Goal: Information Seeking & Learning: Learn about a topic

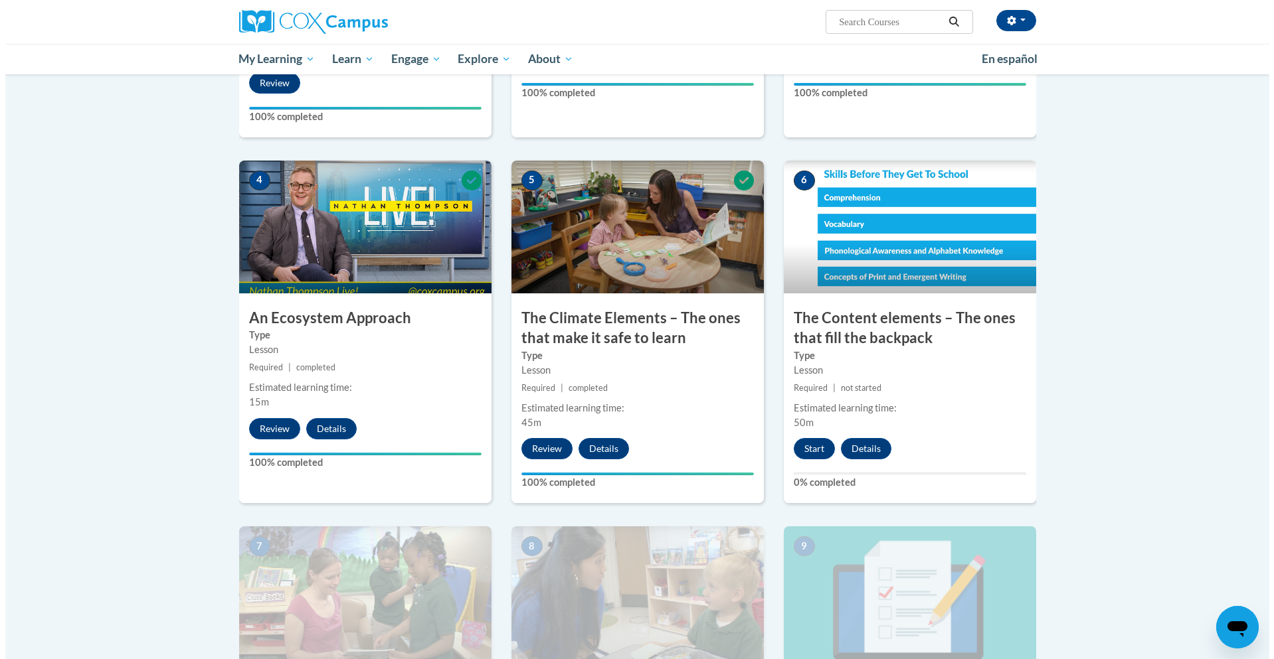
scroll to position [664, 0]
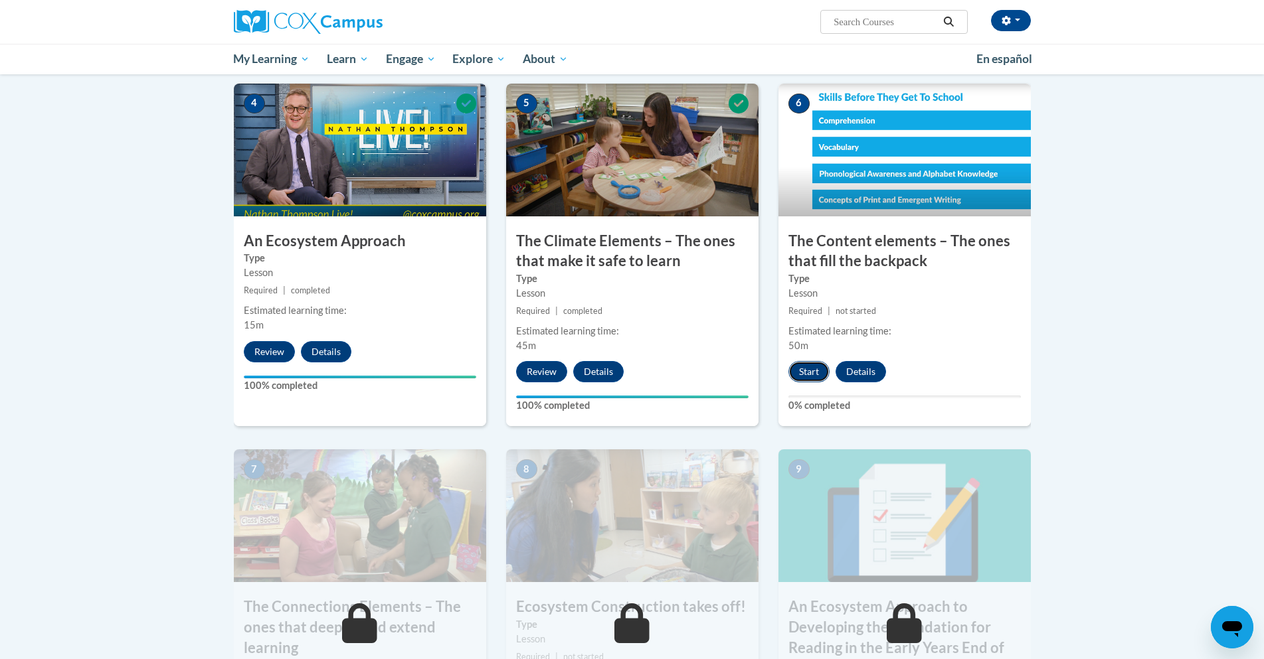
click at [805, 369] on button "Start" at bounding box center [808, 371] width 41 height 21
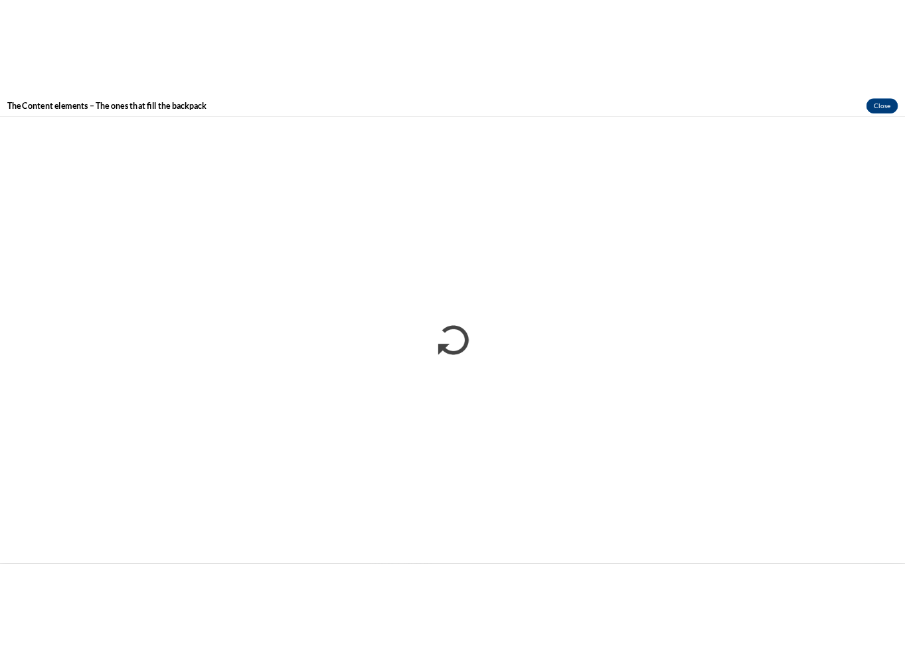
scroll to position [0, 0]
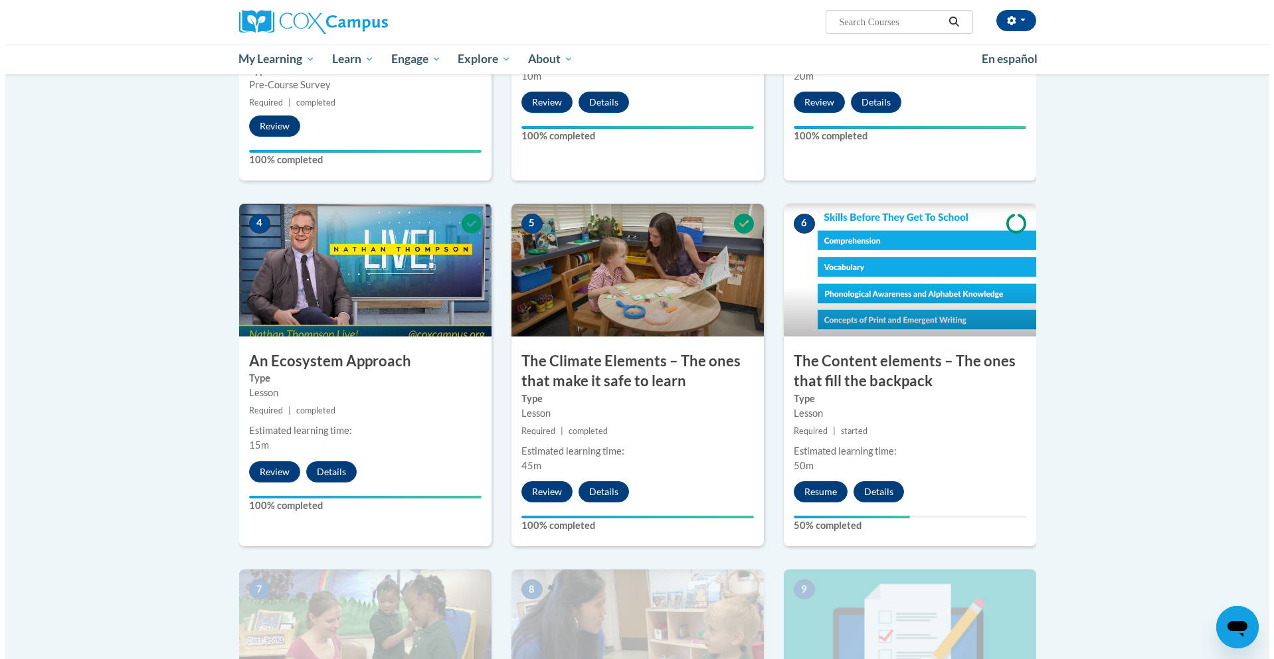
scroll to position [730, 0]
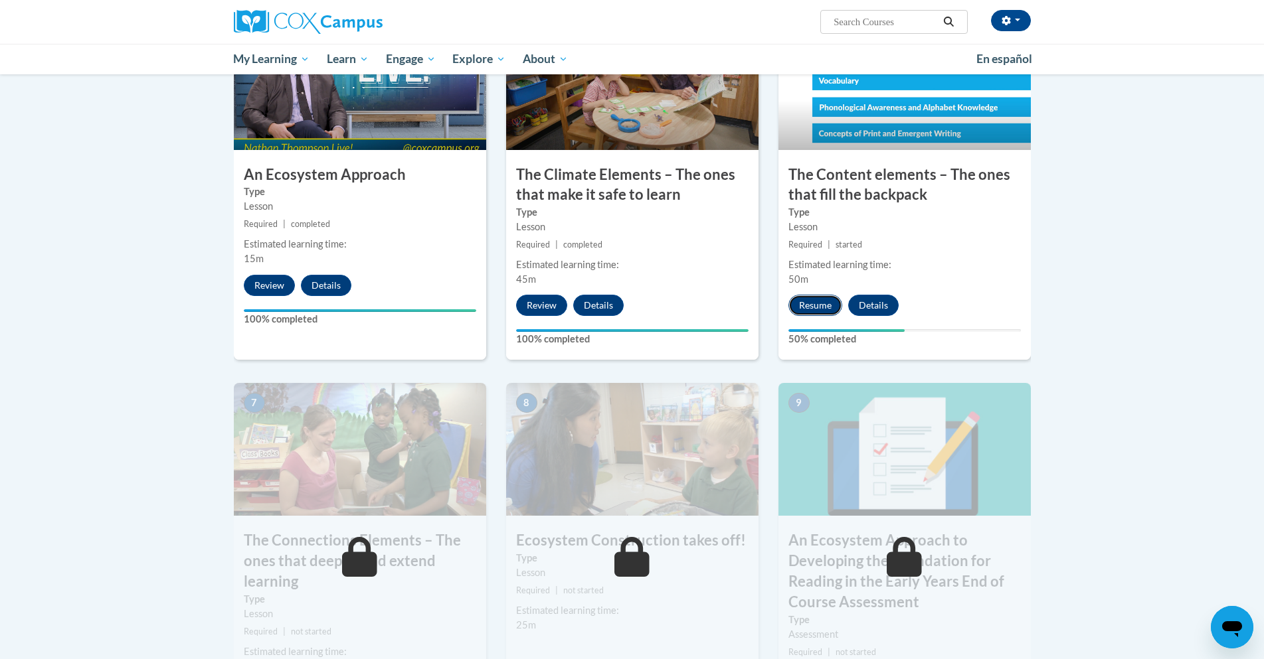
click at [806, 301] on button "Resume" at bounding box center [815, 305] width 54 height 21
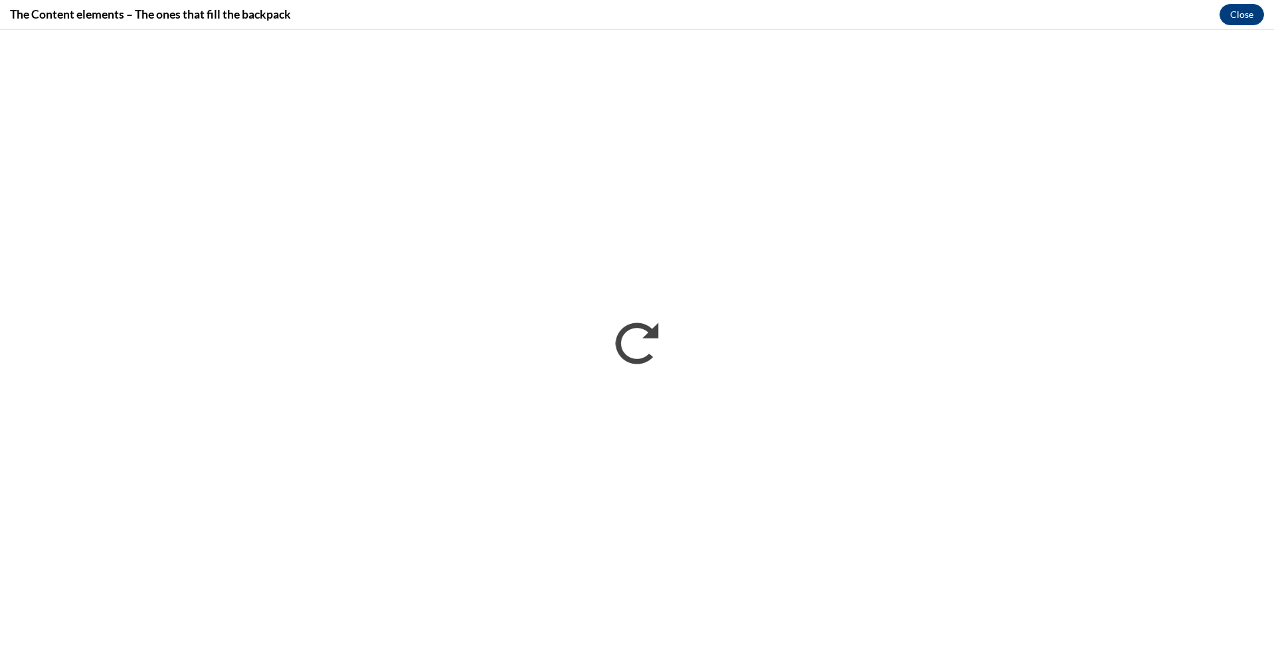
scroll to position [0, 0]
